Goal: Find specific page/section: Find specific page/section

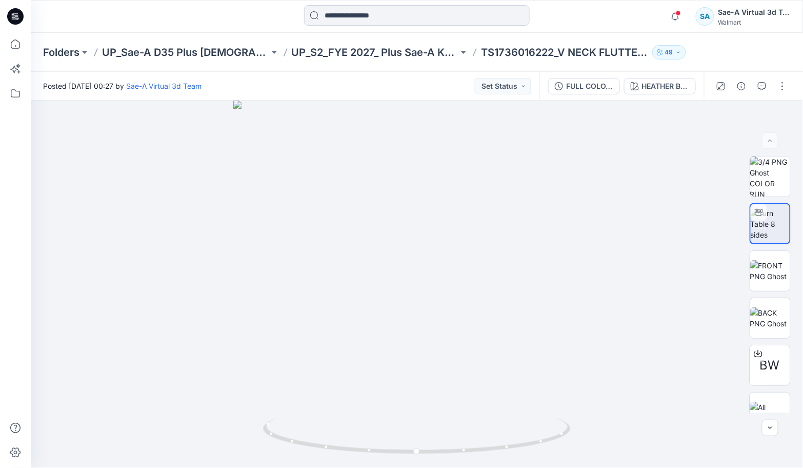
click at [342, 8] on input at bounding box center [417, 15] width 226 height 21
click at [17, 19] on icon at bounding box center [17, 19] width 3 height 1
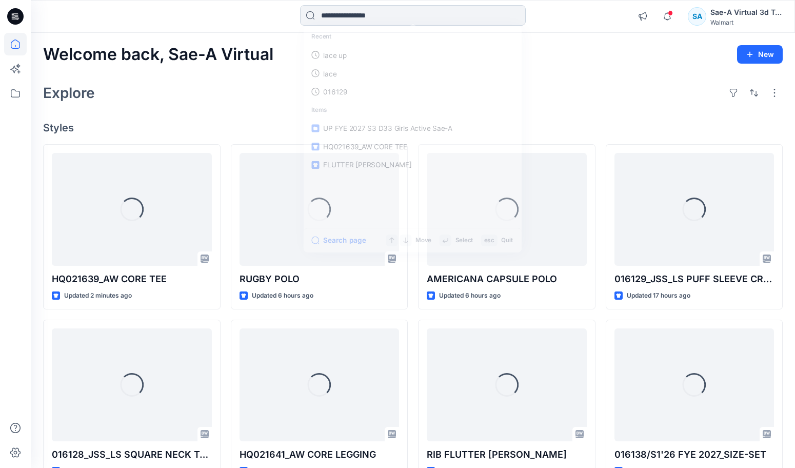
click at [358, 18] on input at bounding box center [413, 15] width 226 height 21
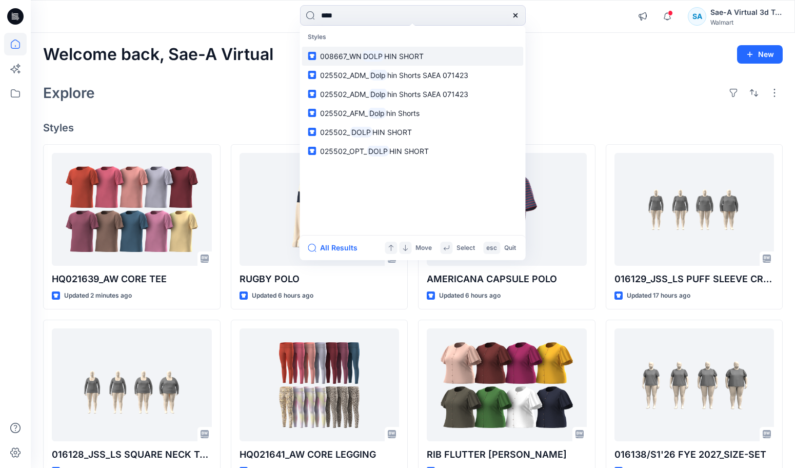
type input "****"
click at [430, 58] on link "008667_WN DOLP HIN SHORT" at bounding box center [413, 56] width 222 height 19
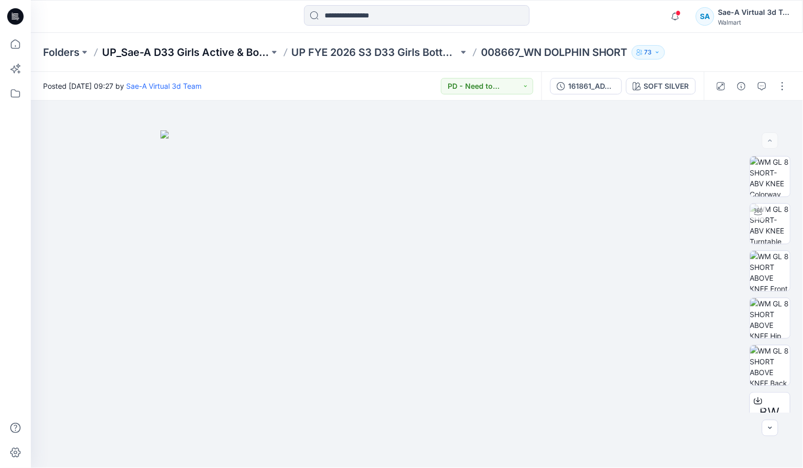
click at [236, 52] on p "UP_Sae-A D33 Girls Active & Bottoms" at bounding box center [185, 52] width 167 height 14
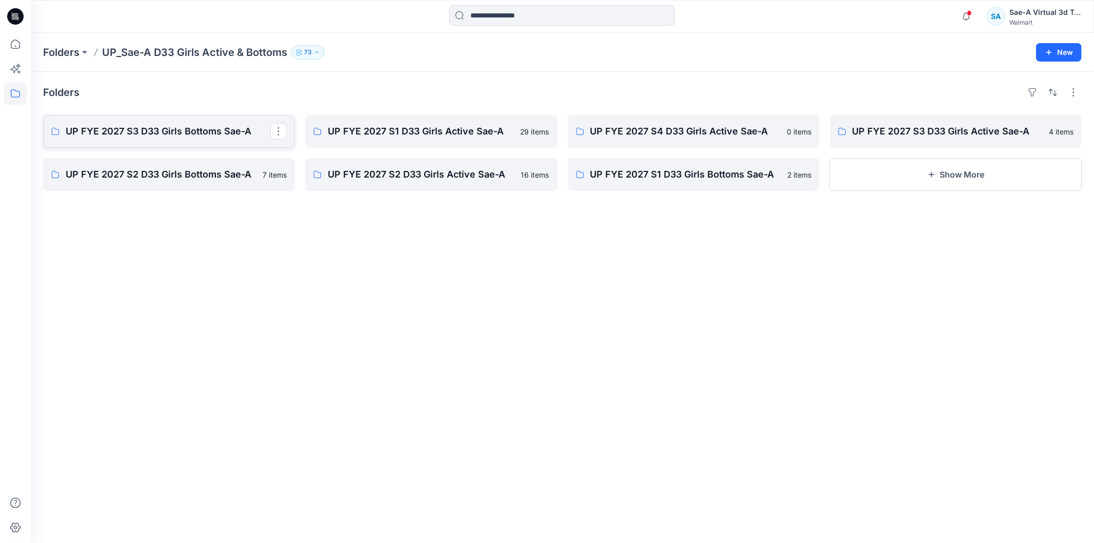
click at [208, 126] on p "UP FYE 2027 S3 D33 Girls Bottoms Sae-A" at bounding box center [168, 131] width 205 height 14
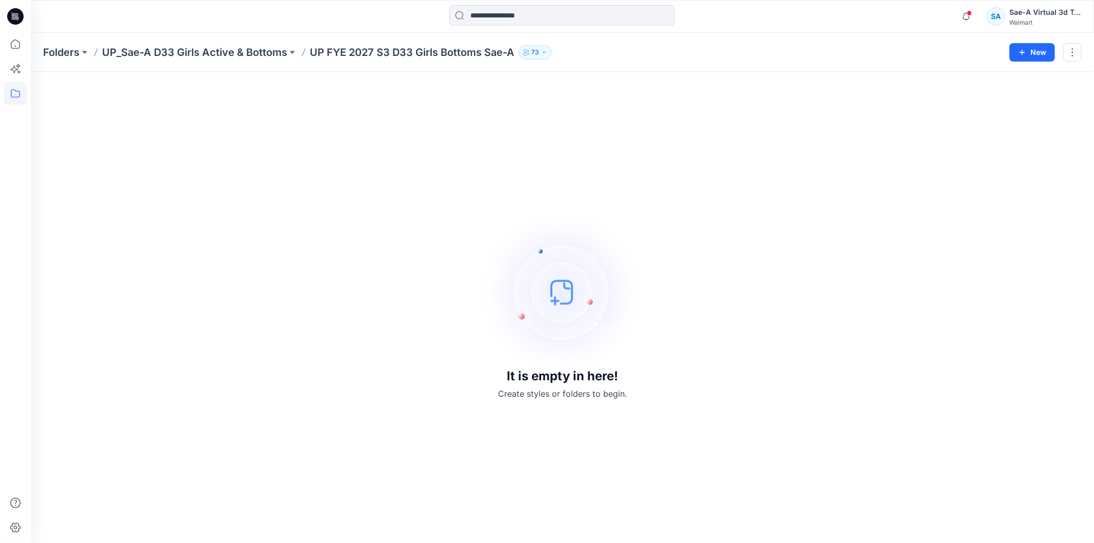
click at [229, 55] on p "UP_Sae-A D33 Girls Active & Bottoms" at bounding box center [194, 52] width 185 height 14
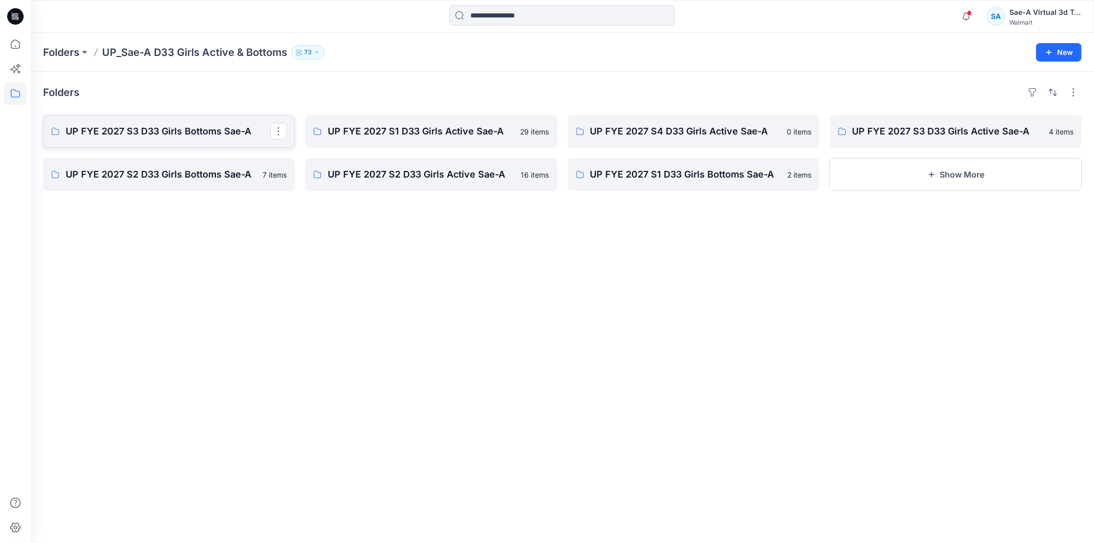
click at [203, 124] on p "UP FYE 2027 S3 D33 Girls Bottoms Sae-A" at bounding box center [168, 131] width 205 height 14
